Goal: Book appointment/travel/reservation

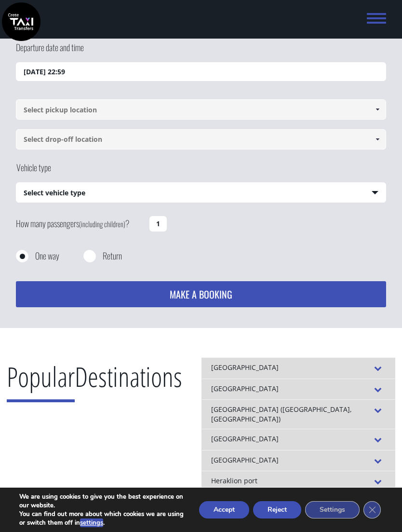
click at [329, 71] on input "24/08/2025 22:59" at bounding box center [201, 71] width 370 height 19
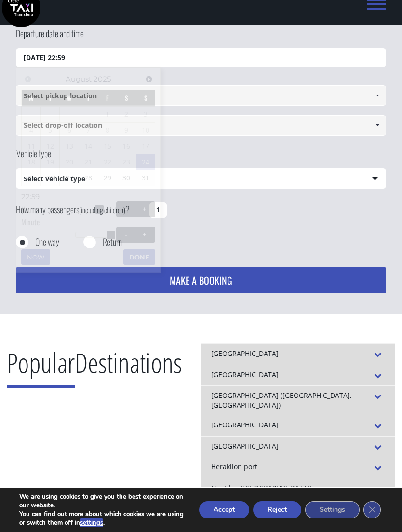
scroll to position [62, 0]
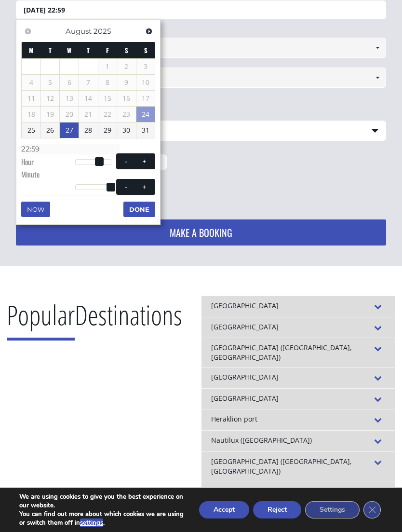
click at [73, 134] on link "27" at bounding box center [69, 130] width 19 height 15
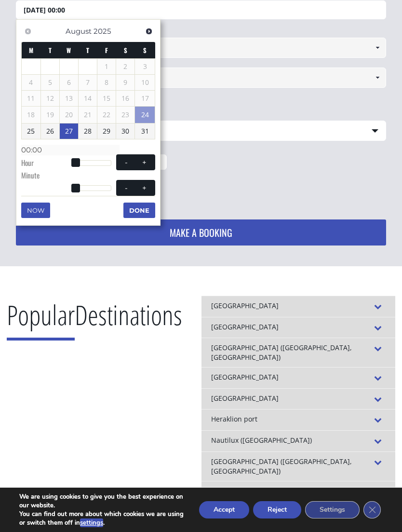
click at [145, 163] on span at bounding box center [145, 163] width 8 height 8
type input "27/08/2025 01:00"
type input "01:00"
click at [146, 162] on span at bounding box center [145, 163] width 8 height 8
type input "27/08/2025 02:00"
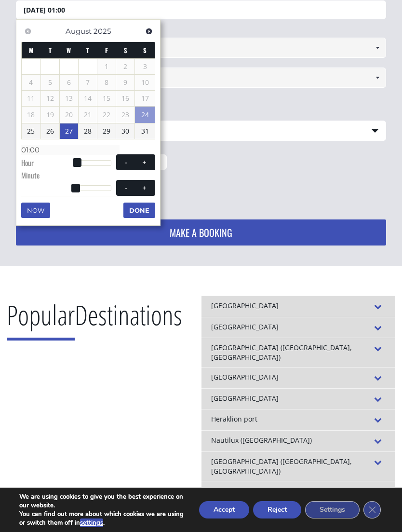
type input "02:00"
click at [146, 161] on span at bounding box center [145, 163] width 8 height 8
type input "27/08/2025 03:00"
type input "03:00"
click at [146, 162] on span at bounding box center [145, 163] width 8 height 8
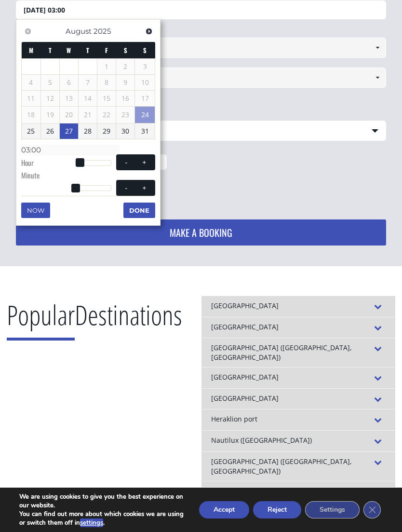
type input "27/08/2025 04:00"
type input "04:00"
click at [147, 161] on span at bounding box center [145, 163] width 8 height 8
type input "27/08/2025 05:00"
type input "05:00"
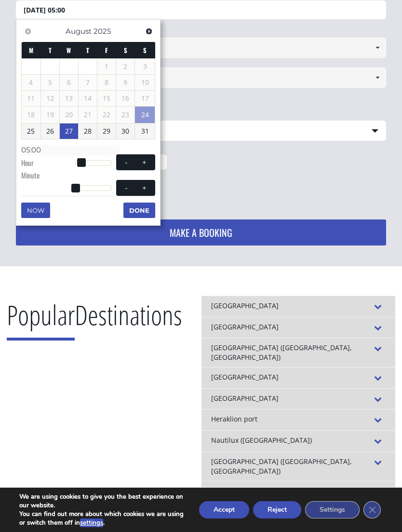
click at [148, 161] on span at bounding box center [145, 163] width 8 height 8
type input "27/08/2025 06:00"
type input "06:00"
click at [148, 161] on span at bounding box center [145, 163] width 8 height 8
type input "27/08/2025 07:00"
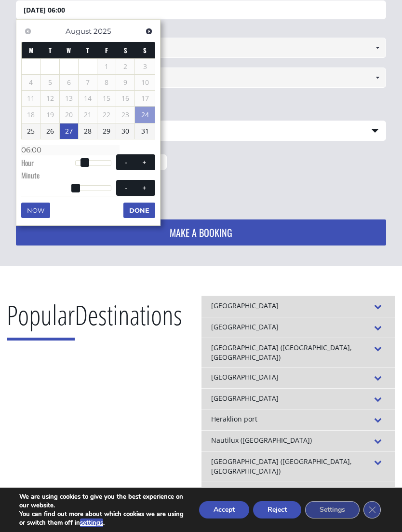
type input "07:00"
click at [147, 162] on span at bounding box center [145, 163] width 8 height 8
type input "27/08/2025 08:00"
type input "08:00"
click at [147, 163] on span at bounding box center [145, 163] width 8 height 8
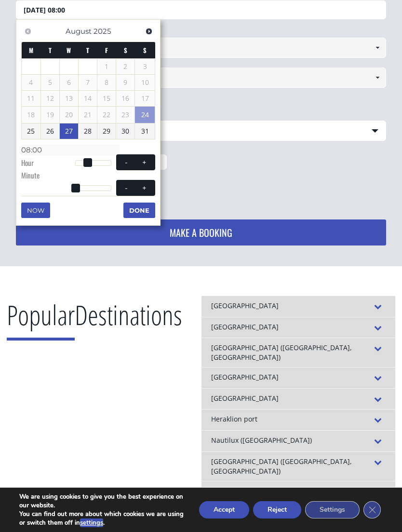
type input "27/08/2025 09:00"
type input "09:00"
click at [148, 162] on span at bounding box center [145, 163] width 8 height 8
type input "27/08/2025 10:00"
type input "10:00"
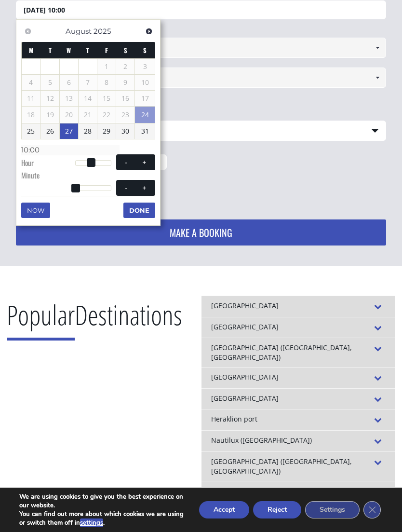
click at [149, 162] on button "+" at bounding box center [144, 162] width 17 height 9
type input "27/08/2025 11:00"
type input "11:00"
click at [149, 162] on button "+" at bounding box center [144, 162] width 17 height 9
type input "27/08/2025 12:00"
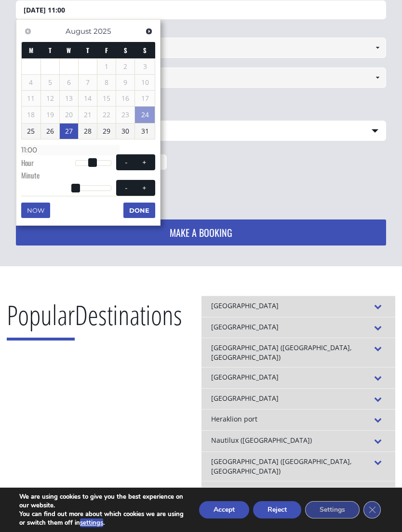
type input "12:00"
click at [148, 162] on span at bounding box center [145, 163] width 8 height 8
type input "27/08/2025 13:00"
type input "13:00"
click at [148, 163] on span at bounding box center [145, 163] width 8 height 8
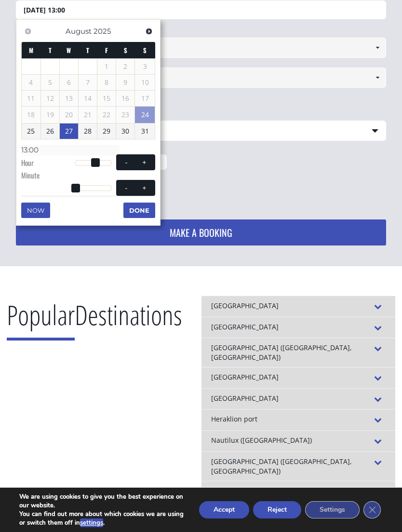
type input "27/08/2025 14:00"
type input "14:00"
click at [148, 162] on span at bounding box center [145, 163] width 8 height 8
type input "27/08/2025 15:00"
type input "15:00"
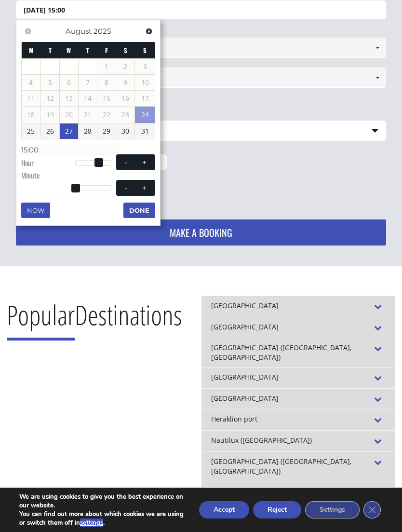
click at [148, 161] on span at bounding box center [145, 163] width 8 height 8
type input "27/08/2025 16:00"
type input "16:00"
click at [147, 186] on span at bounding box center [145, 188] width 8 height 8
type input "27/08/2025 16:01"
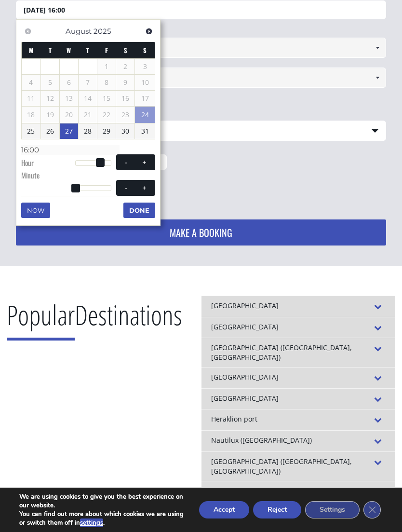
type input "16:01"
click at [147, 187] on span at bounding box center [145, 188] width 8 height 8
type input "27/08/2025 16:02"
type input "16:02"
click at [147, 188] on span at bounding box center [145, 188] width 8 height 8
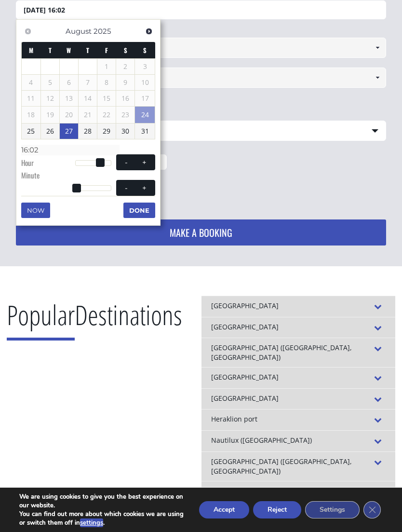
type input "27/08/2025 16:03"
type input "16:03"
click at [147, 188] on span at bounding box center [145, 188] width 8 height 8
type input "27/08/2025 16:04"
type input "16:04"
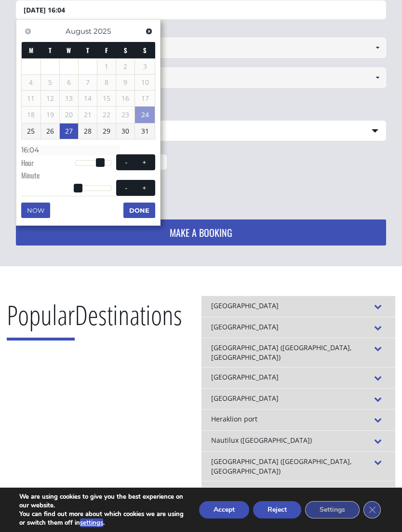
click at [148, 188] on span at bounding box center [145, 188] width 8 height 8
type input "27/08/2025 16:05"
type input "16:05"
click at [149, 187] on button "+" at bounding box center [144, 187] width 17 height 9
type input "27/08/2025 16:06"
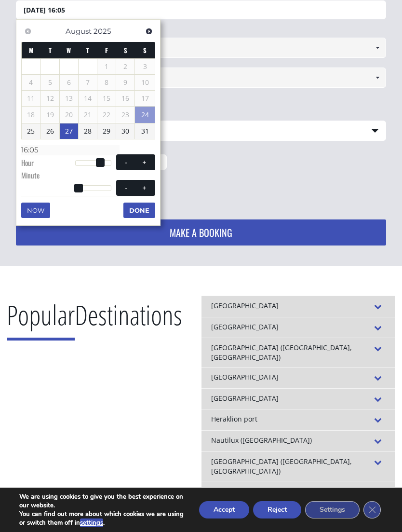
type input "16:06"
click at [148, 187] on span at bounding box center [145, 188] width 8 height 8
type input "27/08/2025 16:07"
type input "16:07"
click at [148, 187] on span at bounding box center [145, 188] width 8 height 8
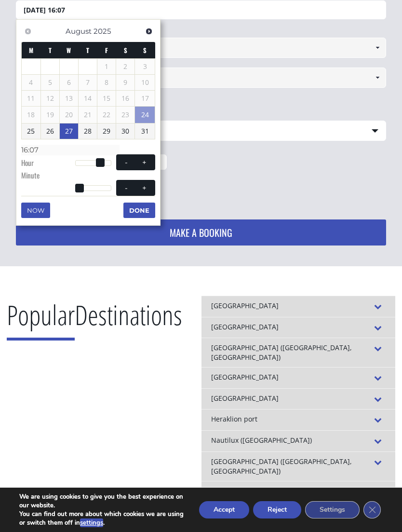
type input "27/08/2025 16:08"
type input "16:08"
click at [148, 188] on span at bounding box center [145, 188] width 8 height 8
type input "27/08/2025 16:09"
type input "16:09"
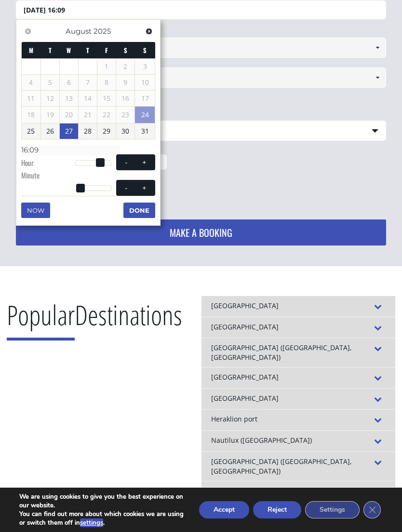
click at [148, 188] on span at bounding box center [145, 188] width 8 height 8
type input "27/08/2025 16:10"
type input "16:10"
click at [148, 188] on span at bounding box center [145, 188] width 8 height 8
type input "27/08/2025 16:11"
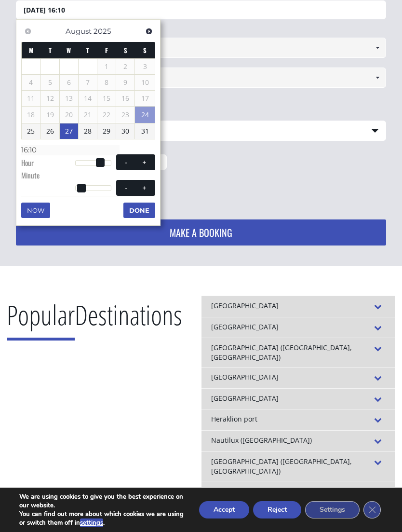
type input "16:11"
click at [148, 187] on span at bounding box center [145, 188] width 8 height 8
type input "27/08/2025 16:12"
type input "16:12"
click at [147, 188] on span at bounding box center [145, 188] width 8 height 8
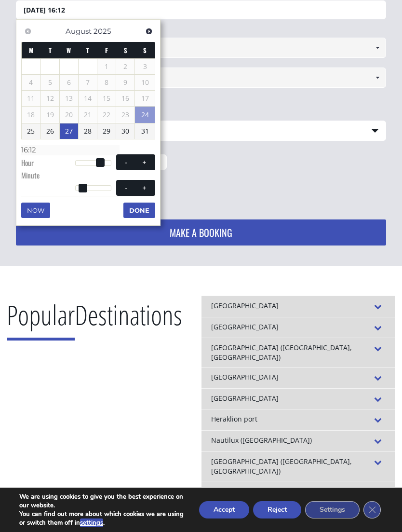
type input "27/08/2025 16:13"
type input "16:13"
click at [147, 188] on span at bounding box center [145, 188] width 8 height 8
type input "27/08/2025 16:14"
type input "16:14"
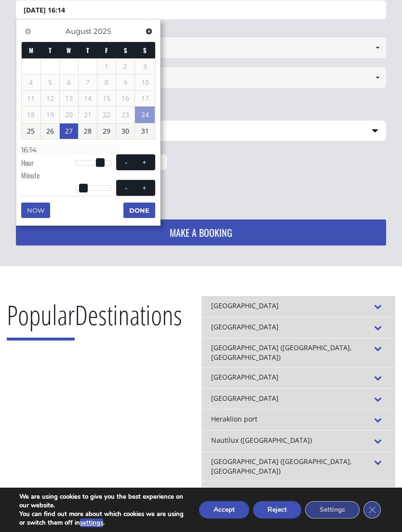
click at [148, 188] on span at bounding box center [145, 188] width 8 height 8
type input "27/08/2025 16:15"
type input "16:15"
click at [148, 188] on span at bounding box center [145, 188] width 8 height 8
type input "27/08/2025 16:16"
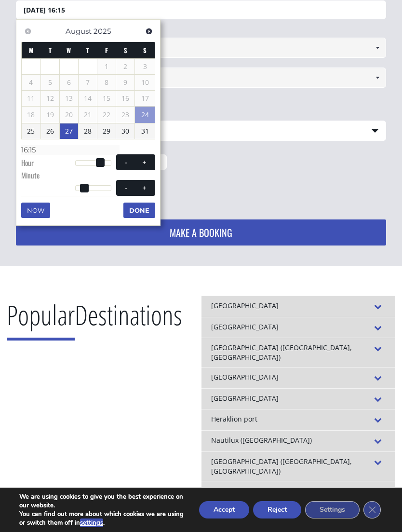
type input "16:16"
click at [148, 187] on span at bounding box center [145, 188] width 8 height 8
type input "27/08/2025 16:17"
type input "16:17"
click at [148, 186] on span at bounding box center [145, 188] width 8 height 8
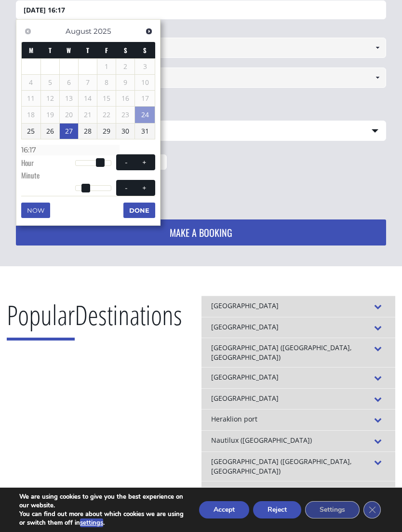
type input "27/08/2025 16:18"
type input "16:18"
click at [149, 186] on button "+" at bounding box center [144, 187] width 17 height 9
type input "27/08/2025 16:19"
type input "16:19"
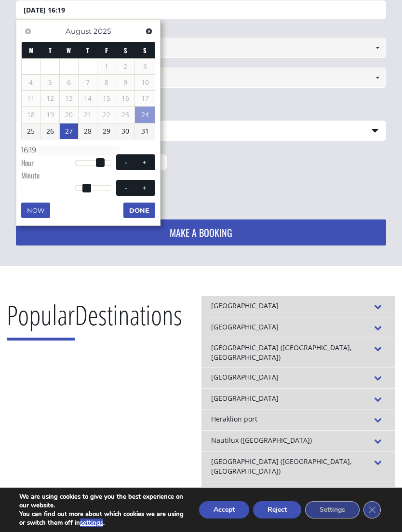
click at [149, 184] on button "+" at bounding box center [144, 187] width 17 height 9
type input "[DATE] 16:20"
type input "16:20"
click at [146, 203] on button "Done" at bounding box center [140, 210] width 32 height 15
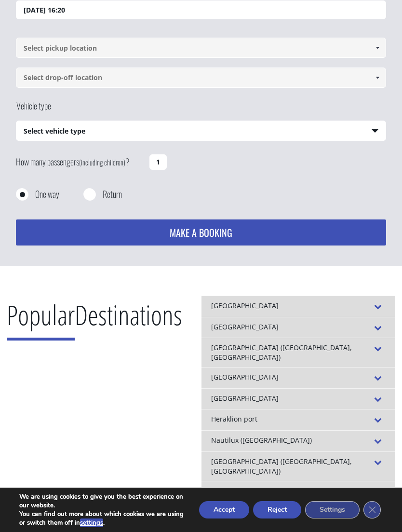
click at [285, 47] on input at bounding box center [201, 48] width 370 height 20
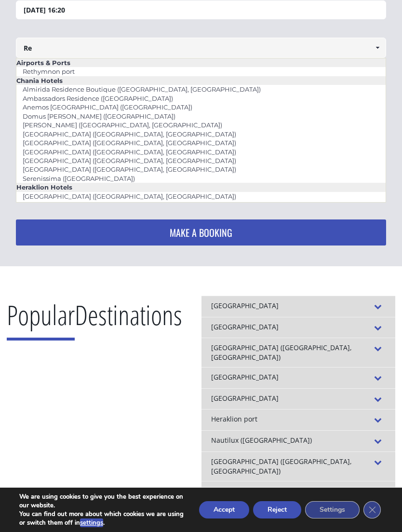
type input "R"
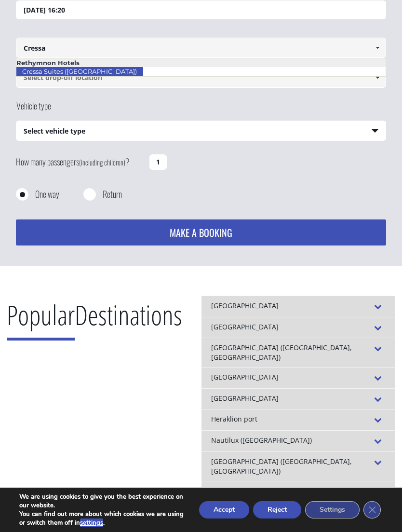
click at [122, 74] on link "Cressa Suites ([GEOGRAPHIC_DATA])" at bounding box center [79, 72] width 127 height 14
type input "Cressa Suites ([GEOGRAPHIC_DATA])"
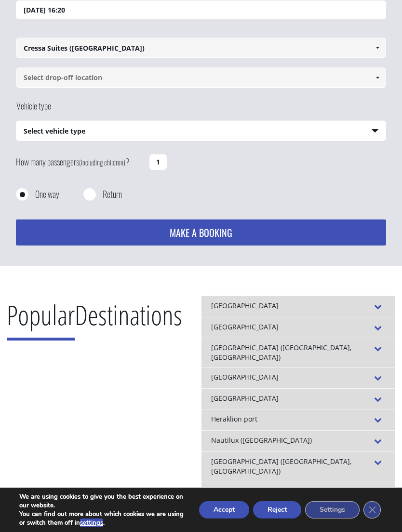
click at [133, 79] on input at bounding box center [201, 78] width 370 height 20
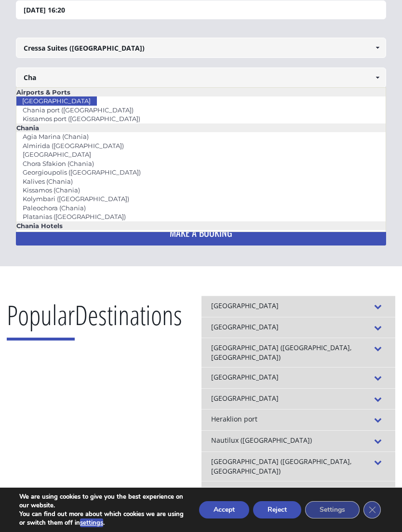
click at [111, 104] on li "[GEOGRAPHIC_DATA]" at bounding box center [200, 101] width 369 height 9
type input "[GEOGRAPHIC_DATA]"
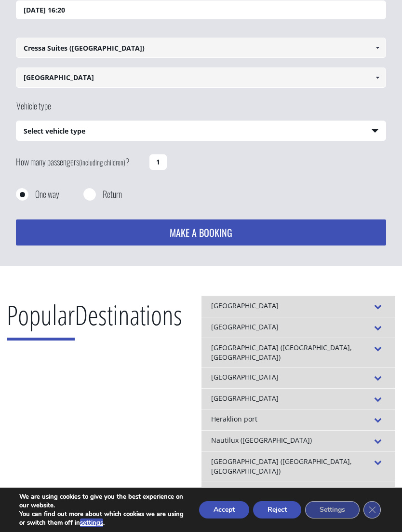
click at [253, 137] on select "Select vehicle type Taxi (4 passengers) Mercedes E Class Mini Van (7 passengers…" at bounding box center [200, 131] width 369 height 20
select select "540"
click at [240, 237] on button "MAKE A BOOKING" at bounding box center [201, 233] width 370 height 26
